Goal: Transaction & Acquisition: Purchase product/service

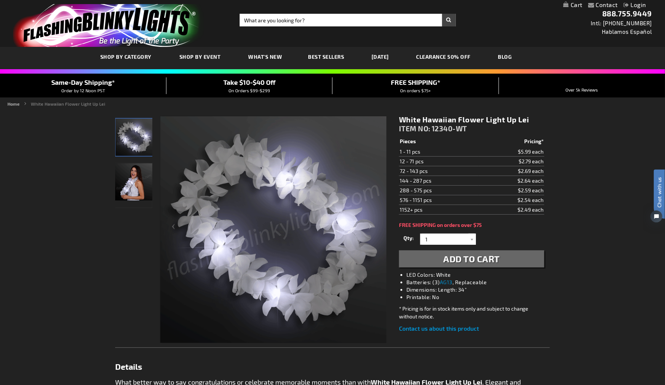
click at [455, 58] on link "CLEARANCE 50% OFF" at bounding box center [444, 56] width 66 height 25
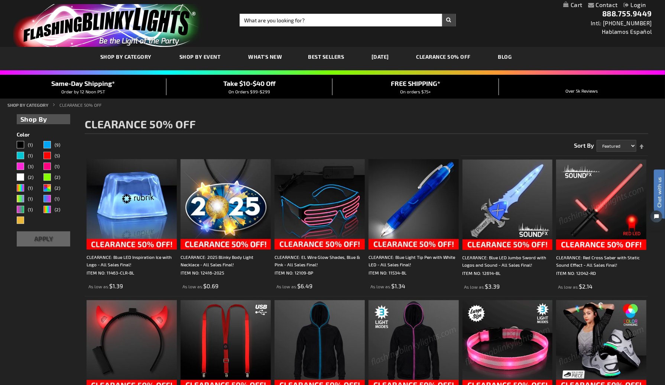
click at [334, 59] on span "Best Sellers" at bounding box center [326, 57] width 36 height 6
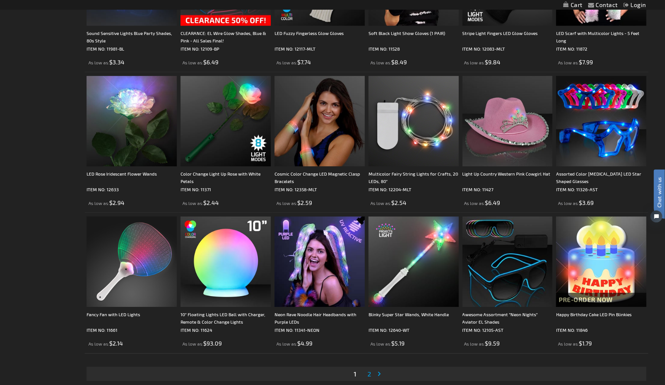
scroll to position [1412, 0]
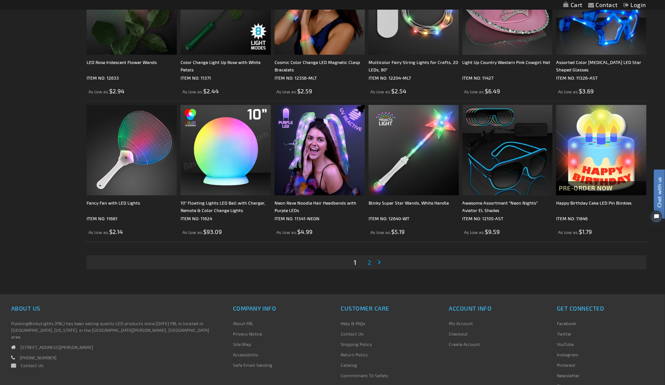
click at [369, 263] on span "2" at bounding box center [370, 262] width 4 height 8
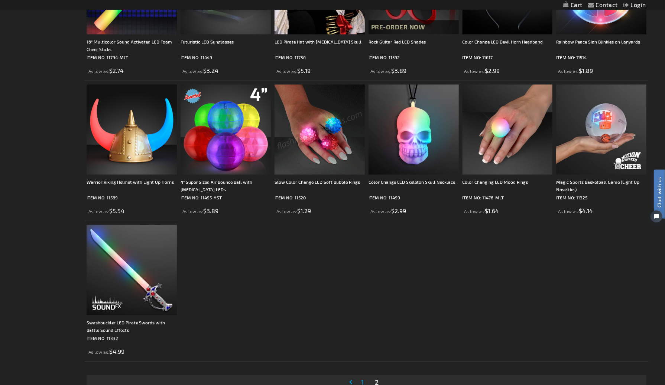
scroll to position [1338, 0]
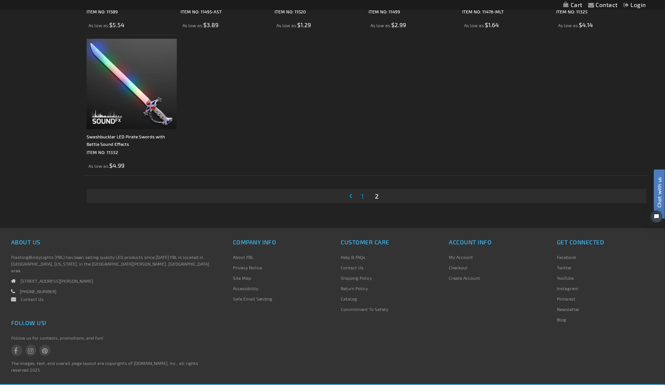
click at [365, 194] on link "Page 1" at bounding box center [363, 195] width 6 height 11
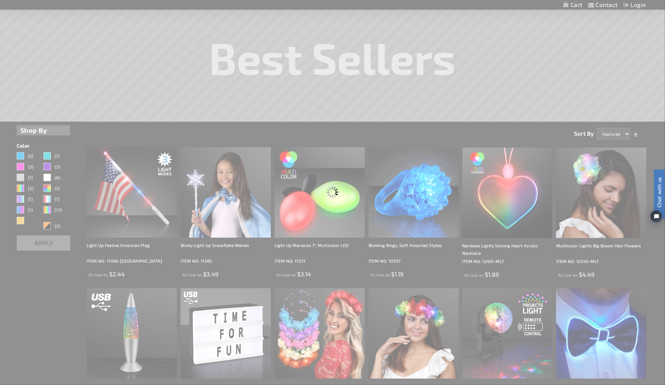
scroll to position [0, 0]
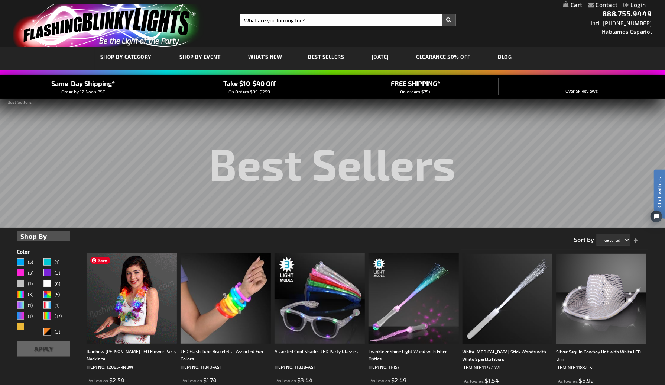
click at [135, 320] on img at bounding box center [132, 298] width 90 height 90
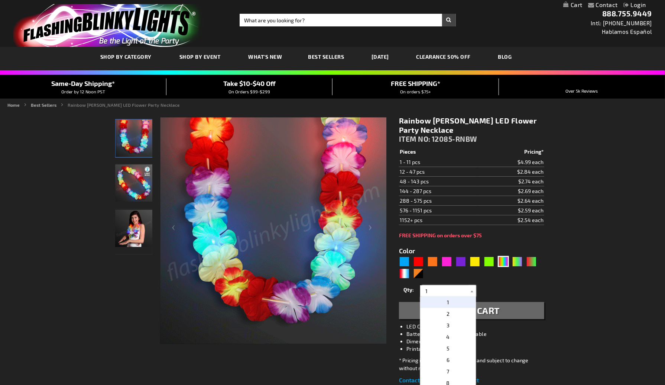
click at [441, 288] on input "1" at bounding box center [449, 290] width 54 height 11
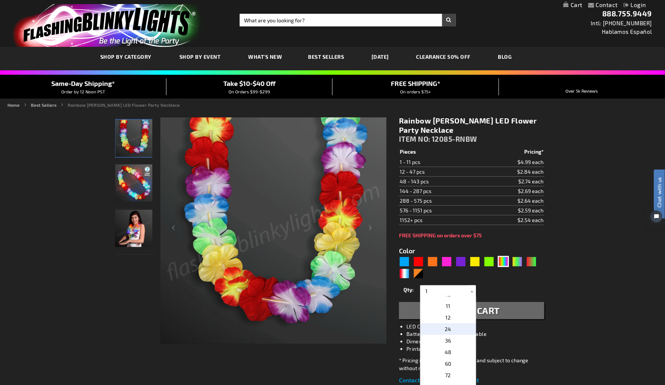
click at [460, 327] on p "24" at bounding box center [448, 329] width 56 height 12
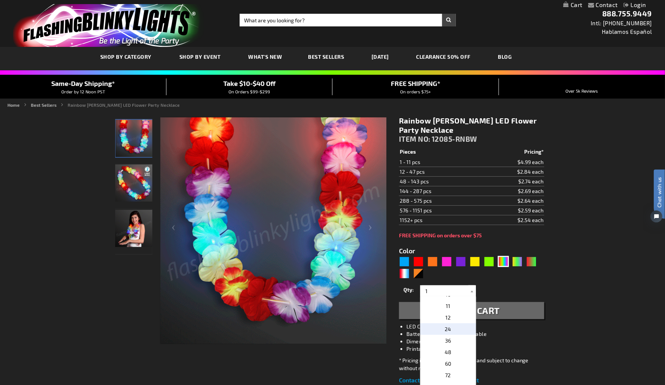
type input "24"
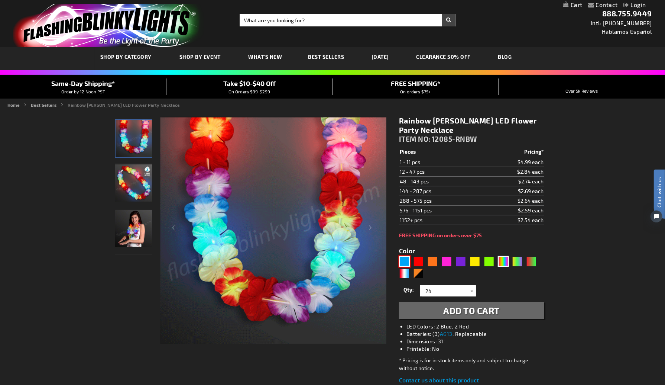
click at [405, 265] on div "Blue" at bounding box center [404, 261] width 11 height 11
type input "5629"
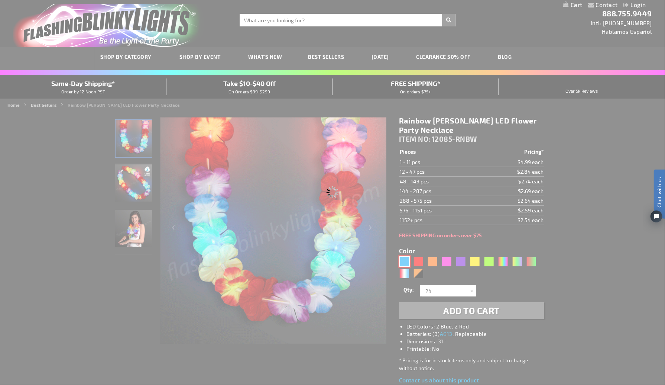
type input "12085-BL"
type input "Customize - Light Up Blue Lei Flower Necklaces - ITEM NO: 12085-BL"
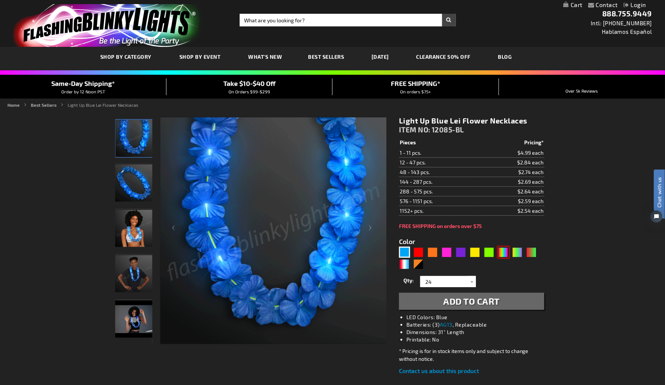
click at [504, 252] on div "MLT" at bounding box center [503, 251] width 11 height 11
type input "5635"
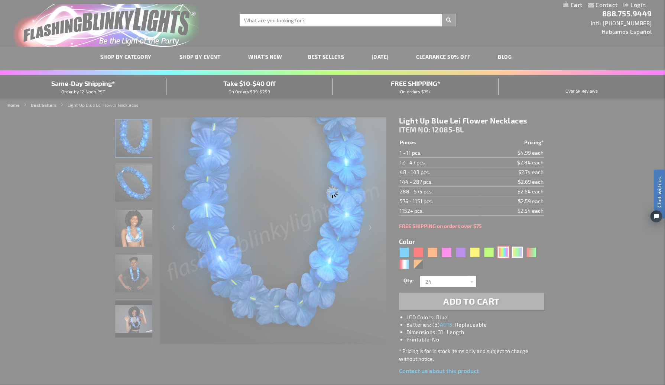
type input "12085-RNBW"
type input "Customize - Rainbow Leis LED Flower Party Necklace - ITEM NO: 12085-RNBW"
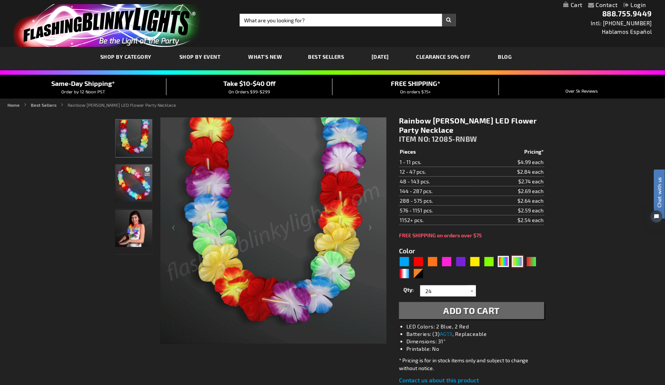
click at [522, 261] on div "PGG" at bounding box center [517, 261] width 11 height 11
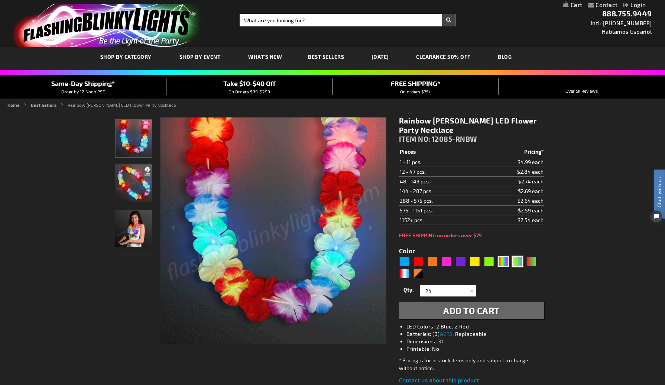
type input "5638"
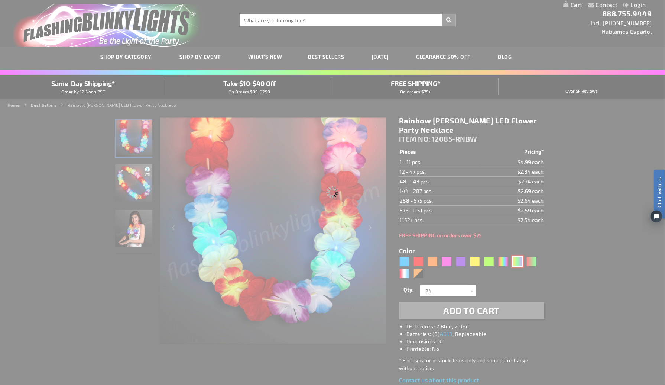
type input "12085-PGG"
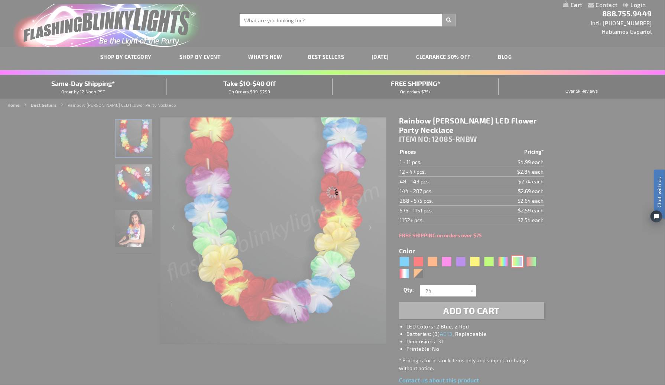
type input "Customize - Mardi Gras Lei Light Up Flower Necklace - ITEM NO: 12085-PGG"
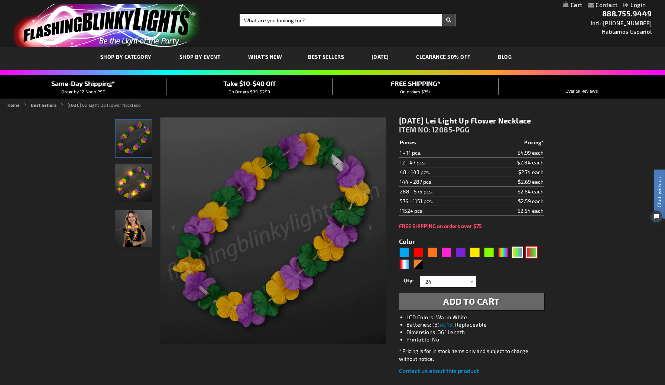
click at [534, 258] on div "RNG" at bounding box center [531, 251] width 11 height 11
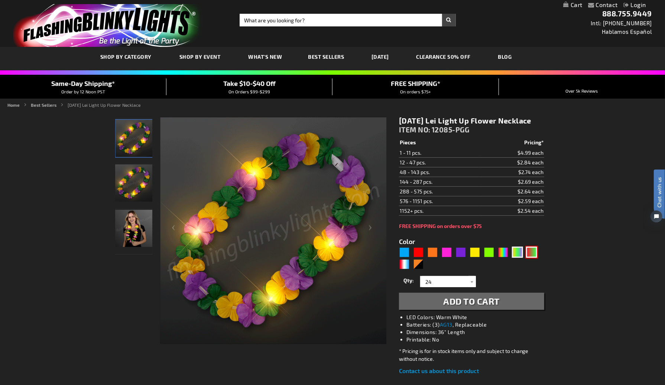
type input "5642"
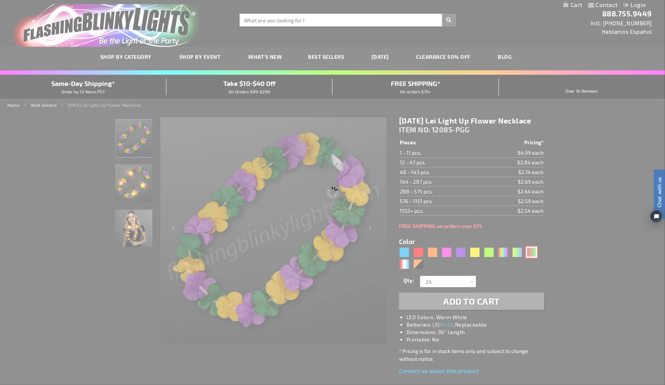
type input "12085-GNR"
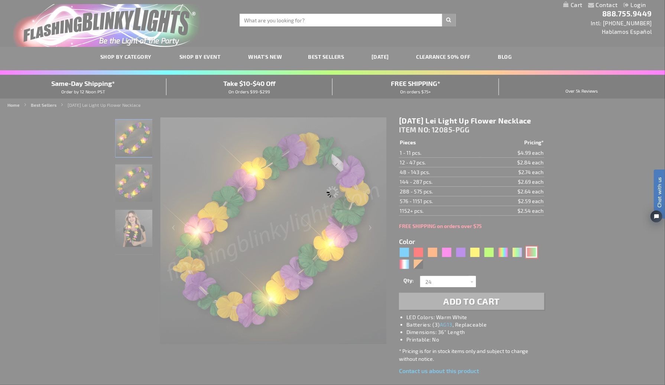
type input "Customize - Light Up Hawaiian Christmas Leis - ITEM NO: 12085-GNR"
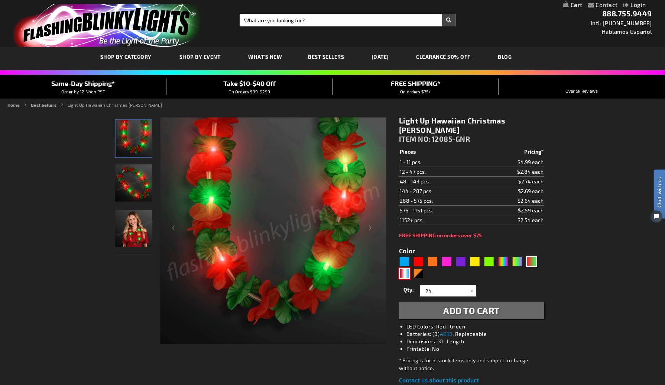
click at [404, 268] on div "RWB" at bounding box center [404, 273] width 11 height 11
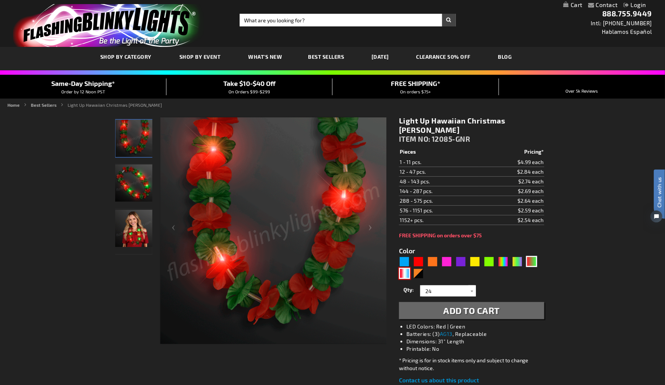
type input "5643"
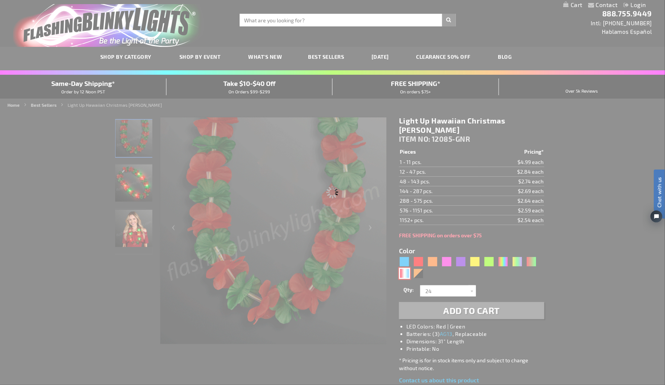
type input "12085-RWB"
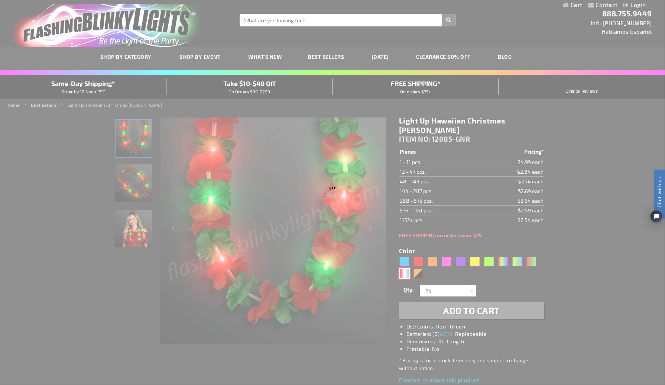
type input "Customize - Red White &amp; Blue Light Up Hawaiian Lei - ITEM NO: 12085-RWB"
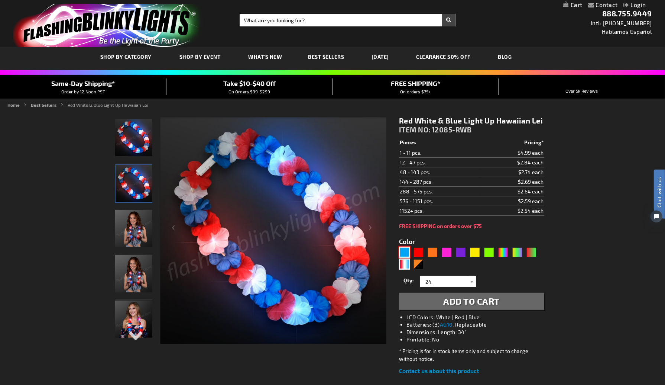
click at [404, 251] on div "Blue" at bounding box center [404, 251] width 11 height 11
type input "5629"
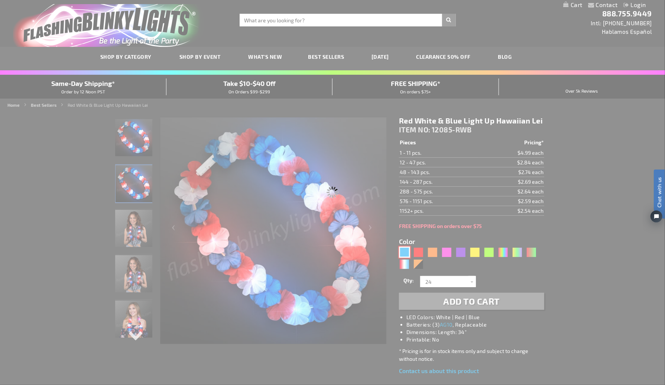
type input "12085-BL"
type input "Customize - Light Up Blue Lei Flower Necklaces - ITEM NO: 12085-BL"
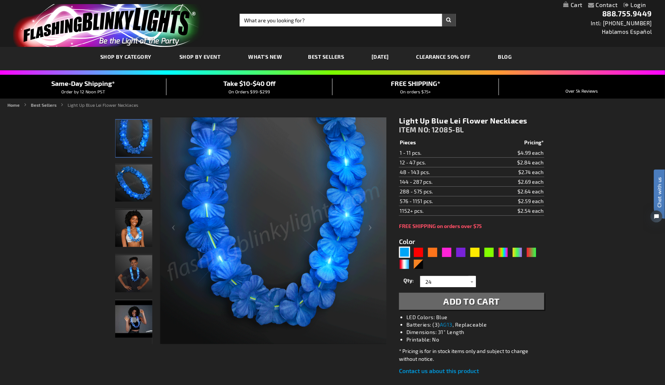
click at [479, 301] on span "Add to Cart" at bounding box center [472, 300] width 56 height 11
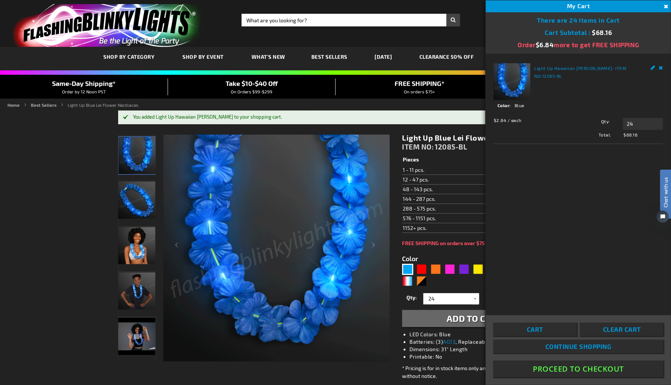
click at [573, 367] on button "Proceed To Checkout" at bounding box center [578, 368] width 170 height 17
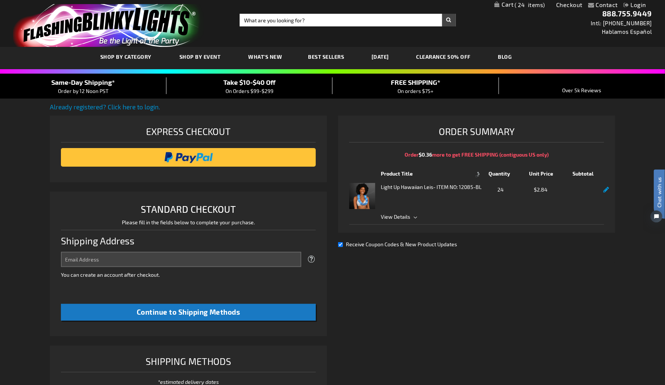
select select "US"
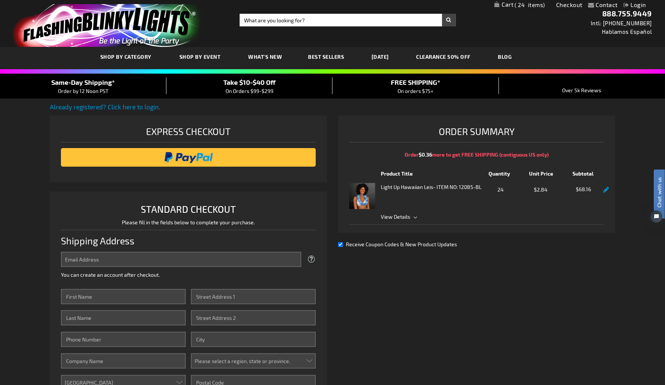
click at [410, 217] on span "View Details" at bounding box center [492, 217] width 223 height 8
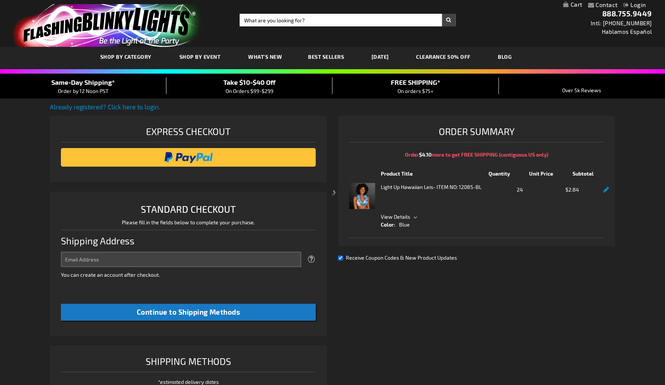
select select "US"
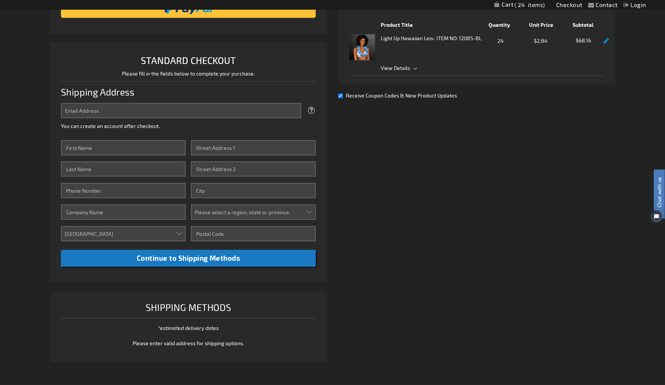
scroll to position [186, 0]
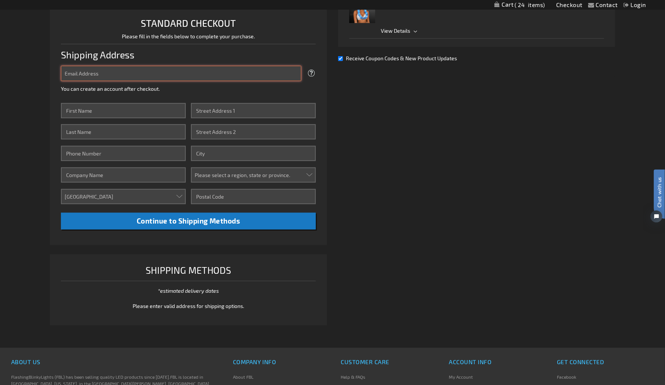
click at [178, 72] on input "Email Address" at bounding box center [181, 73] width 240 height 15
type input "bshirley@bssd72.org"
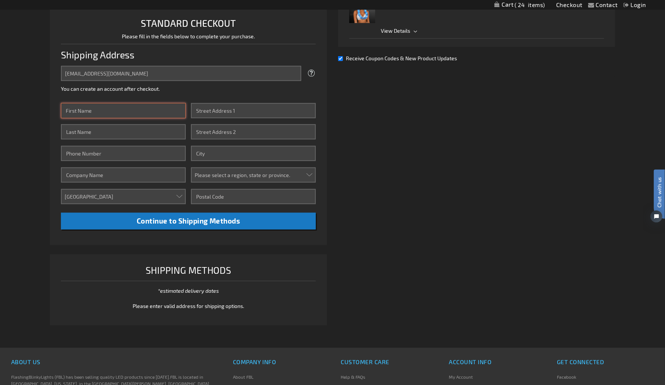
click at [107, 113] on input "First Name" at bounding box center [123, 110] width 125 height 15
type input "[PERSON_NAME]"
type input "Shirley"
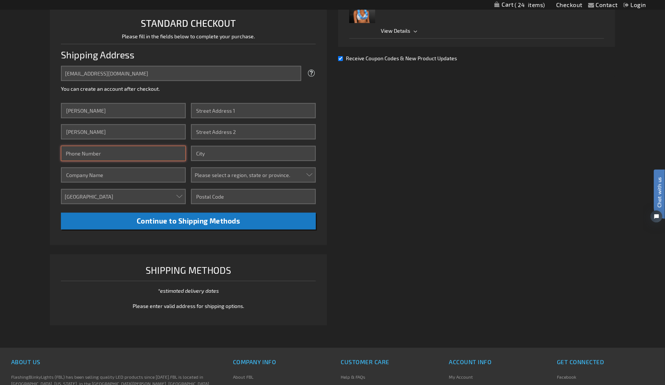
type input "4065339761"
type input "Ophir Elementary School"
type input "60 Windy Pass Trail"
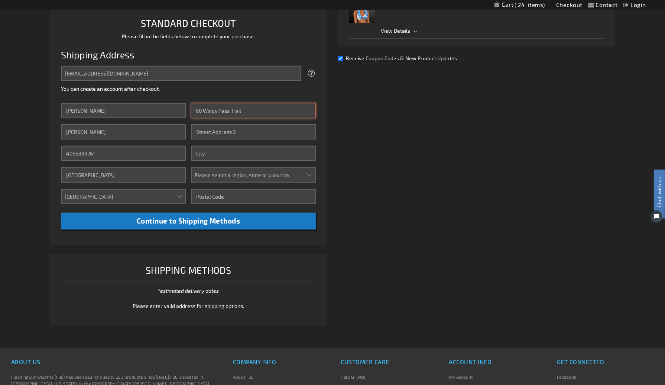
type input "Gallatin Gateway"
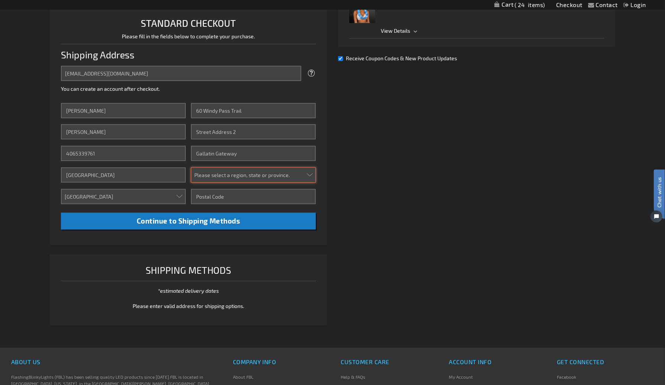
select select "37"
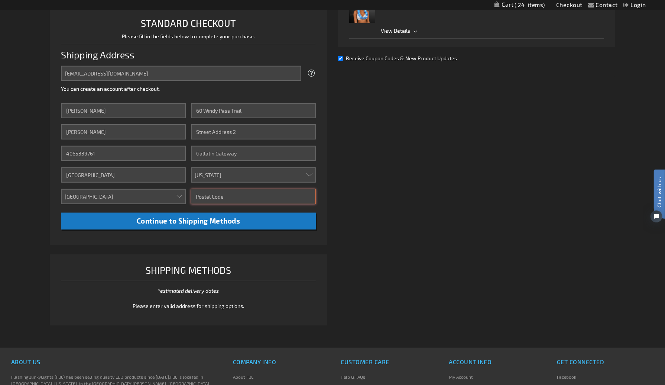
type input "59730"
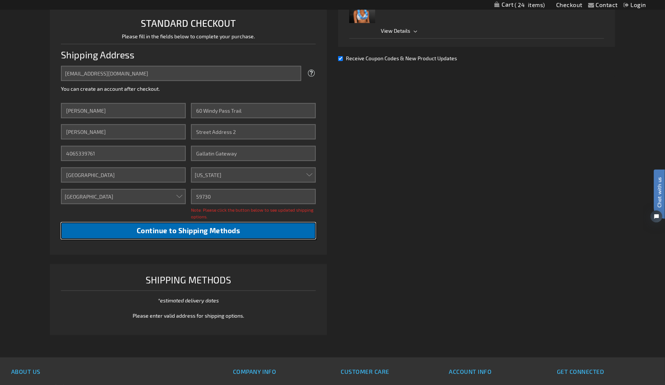
click at [181, 230] on span "Continue to Shipping Methods" at bounding box center [189, 230] width 104 height 9
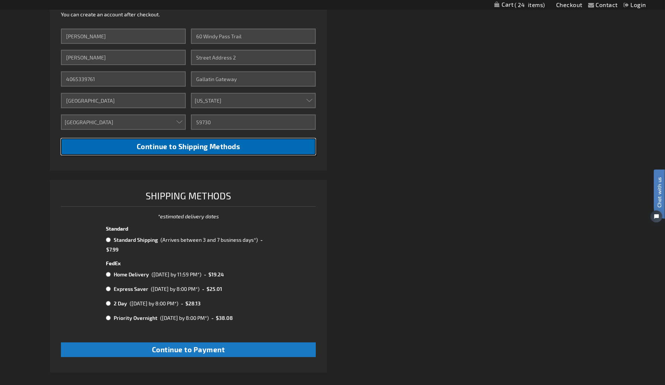
scroll to position [0, 0]
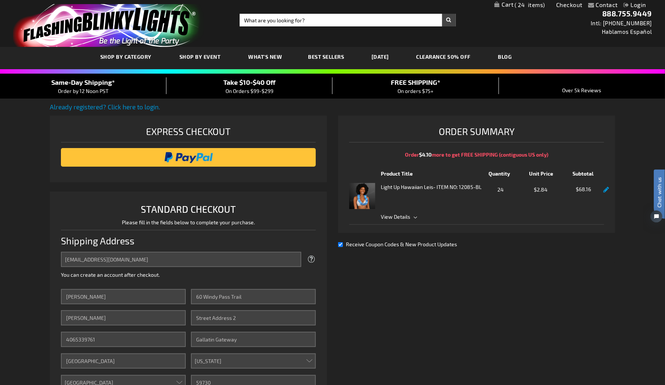
click at [323, 58] on span "Best Sellers" at bounding box center [326, 57] width 36 height 6
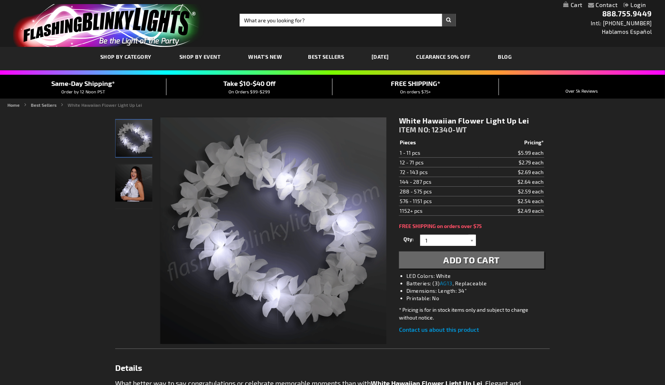
click at [470, 237] on div at bounding box center [472, 240] width 7 height 11
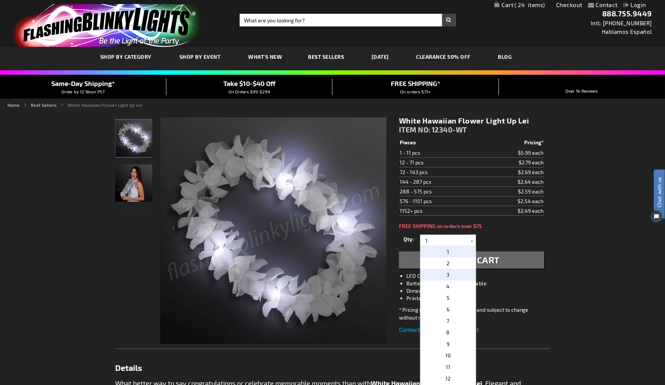
click at [455, 273] on p "3" at bounding box center [448, 275] width 56 height 12
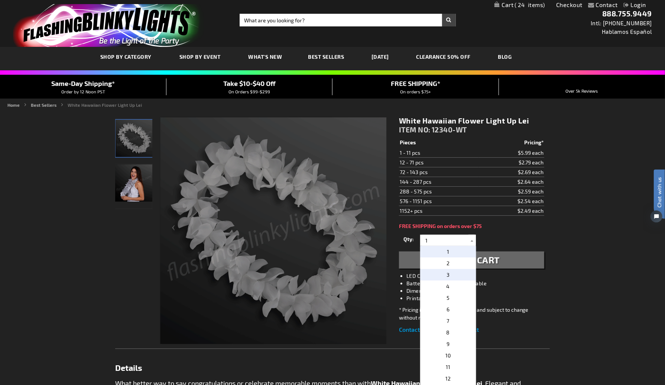
type input "3"
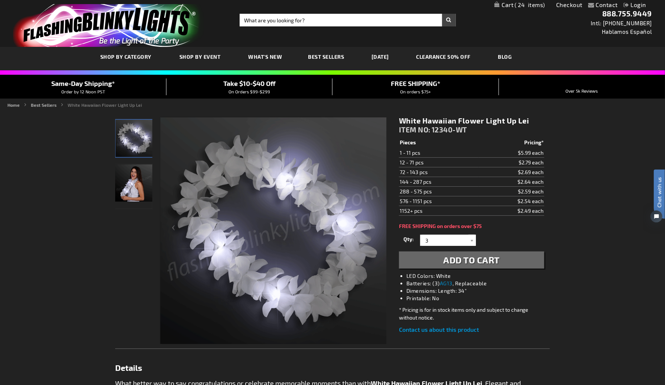
click at [482, 259] on span "Add to Cart" at bounding box center [472, 259] width 56 height 11
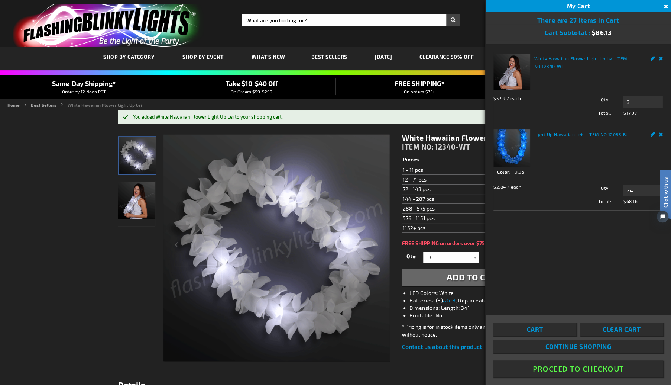
click at [575, 366] on button "Proceed To Checkout" at bounding box center [578, 368] width 170 height 17
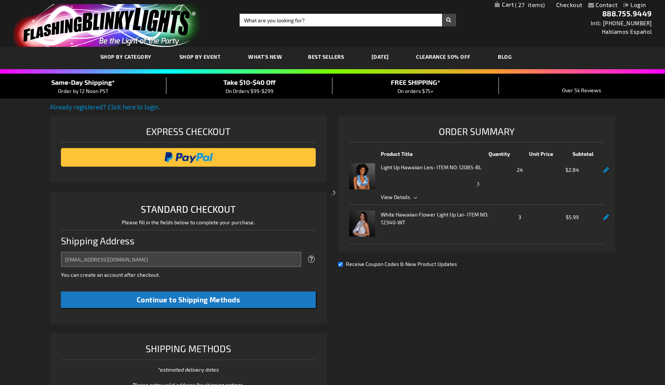
select select "US"
select select "37"
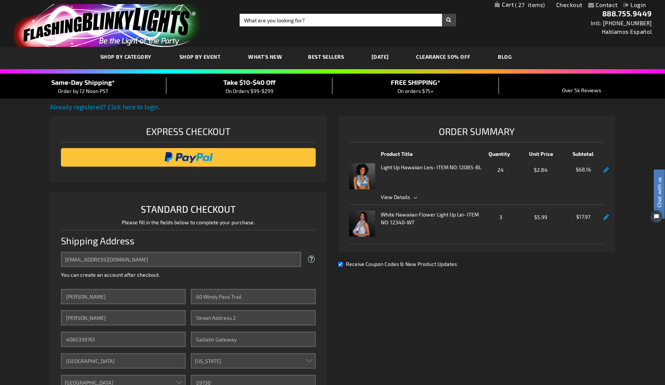
click at [607, 215] on link at bounding box center [607, 217] width 6 height 6
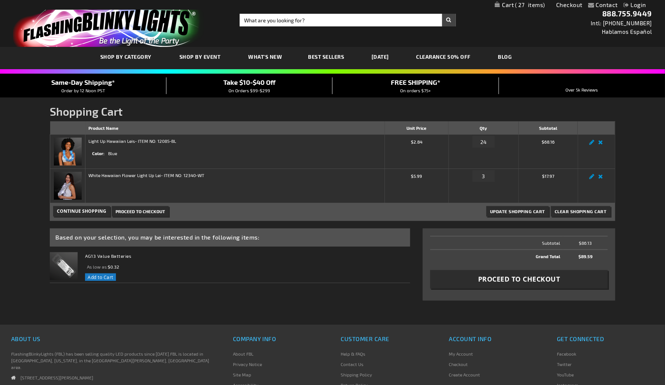
drag, startPoint x: 0, startPoint y: 0, endPoint x: 480, endPoint y: 175, distance: 510.7
click at [480, 175] on input "3" at bounding box center [484, 176] width 22 height 12
type input "11"
click at [533, 208] on span "Update Shopping Cart" at bounding box center [517, 210] width 55 height 5
click at [485, 172] on input "11" at bounding box center [484, 176] width 22 height 12
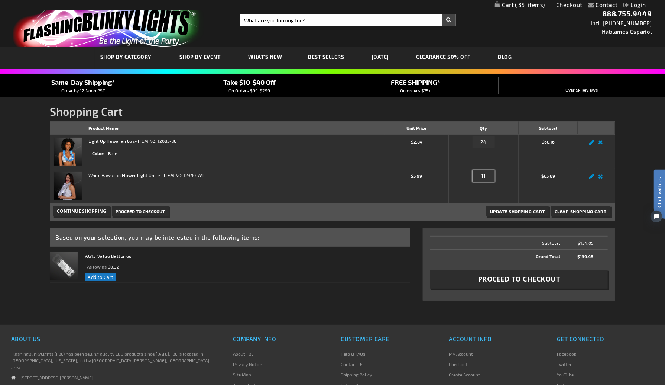
drag, startPoint x: 488, startPoint y: 174, endPoint x: 481, endPoint y: 174, distance: 6.3
click at [481, 174] on input "11" at bounding box center [484, 176] width 22 height 12
type input "12"
click at [486, 206] on button "Update Shopping Cart" at bounding box center [517, 211] width 62 height 10
click at [520, 210] on span "Update Shopping Cart" at bounding box center [517, 210] width 55 height 5
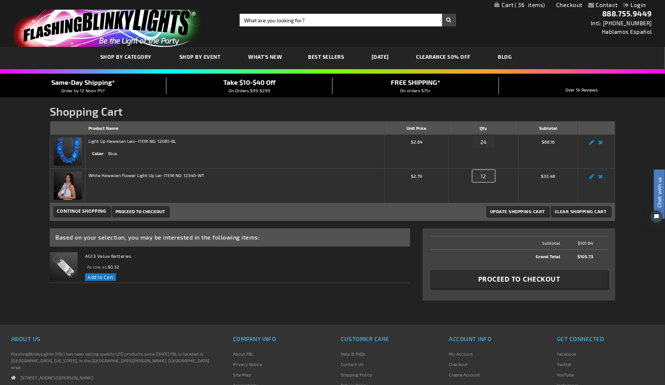
drag, startPoint x: 487, startPoint y: 175, endPoint x: 476, endPoint y: 175, distance: 11.5
click at [476, 175] on input "12" at bounding box center [484, 176] width 22 height 12
type input "2"
click at [531, 210] on span "Update Shopping Cart" at bounding box center [517, 210] width 55 height 5
click at [544, 279] on span "Proceed to Checkout" at bounding box center [519, 278] width 82 height 9
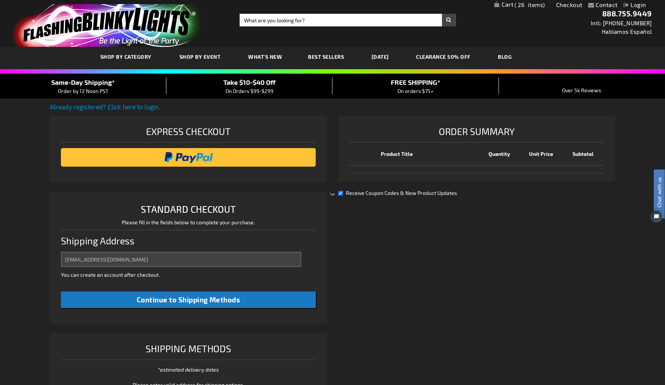
select select "US"
select select "37"
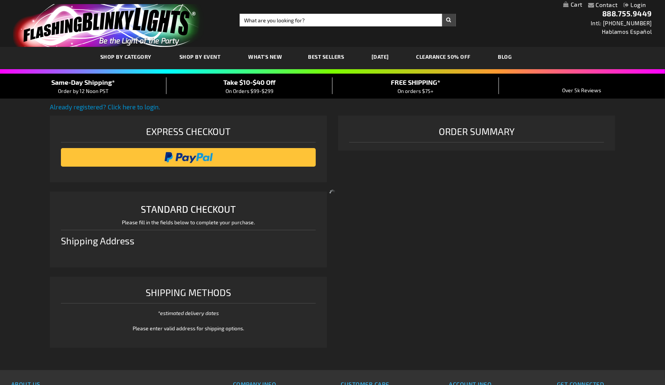
select select "US"
select select "37"
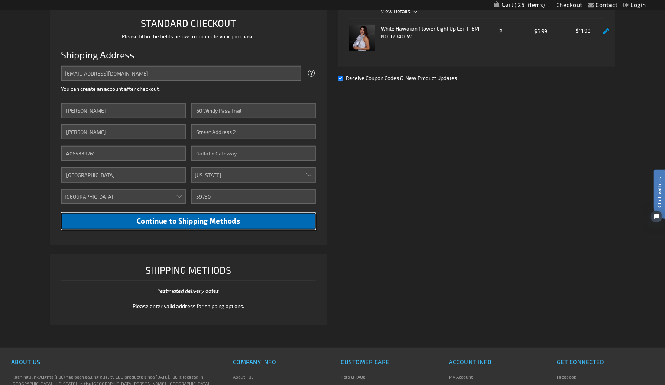
click at [213, 218] on span "Continue to Shipping Methods" at bounding box center [189, 220] width 104 height 9
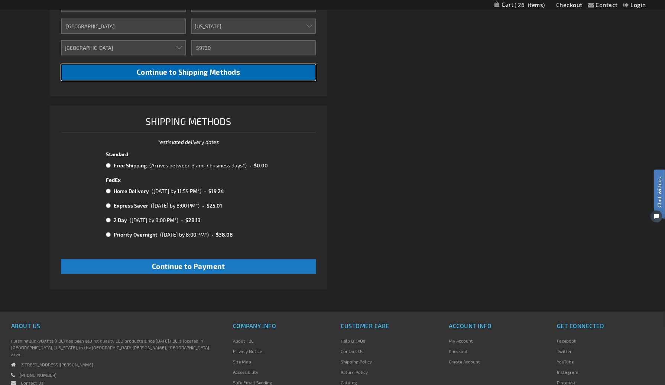
scroll to position [372, 0]
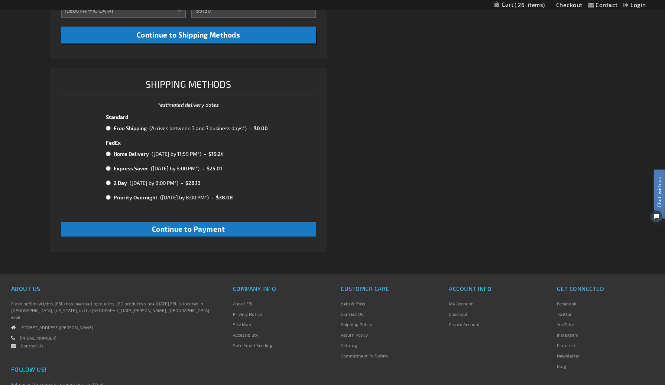
click at [167, 130] on div "(Arrives between 3 and 7 business days*)" at bounding box center [197, 128] width 97 height 8
radio input "true"
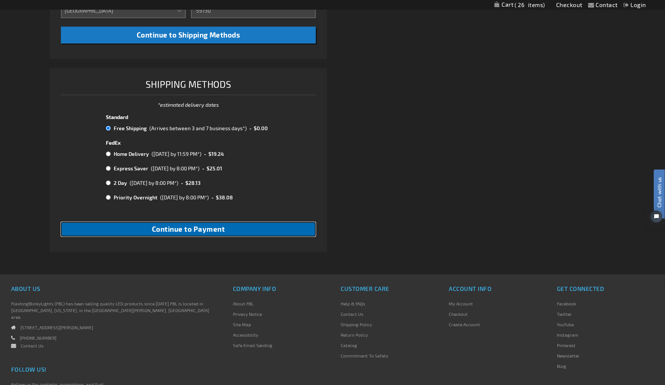
click at [193, 230] on span "Continue to Payment" at bounding box center [188, 228] width 73 height 9
checkbox input "true"
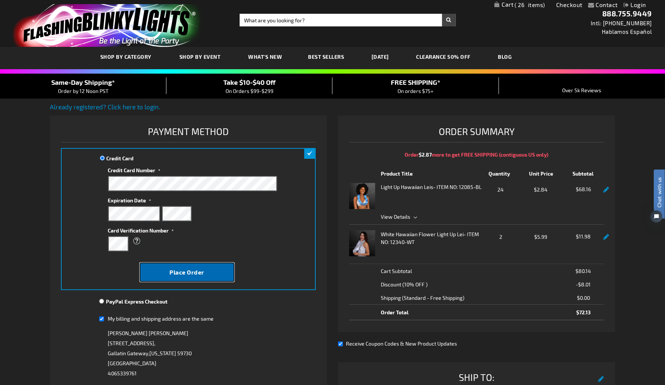
click at [190, 272] on span "Place Order" at bounding box center [186, 271] width 35 height 7
